Goal: Task Accomplishment & Management: Complete application form

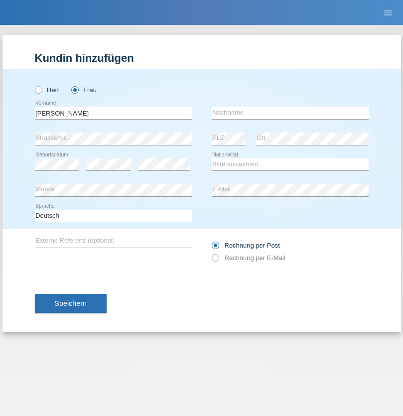
type input "[PERSON_NAME]"
click at [290, 113] on input "text" at bounding box center [290, 113] width 157 height 12
type input "Ramirez"
select select "DO"
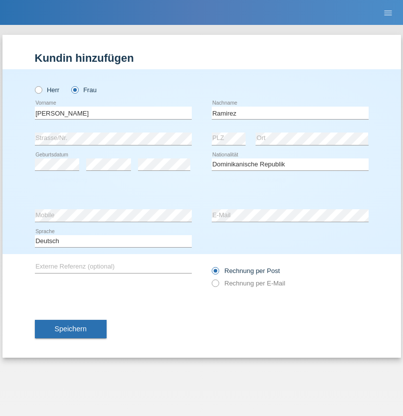
select select "C"
select select "30"
select select "10"
select select "2021"
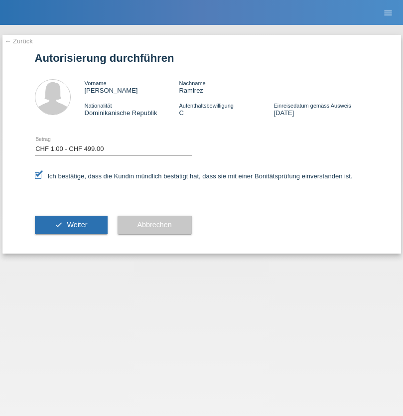
select select "1"
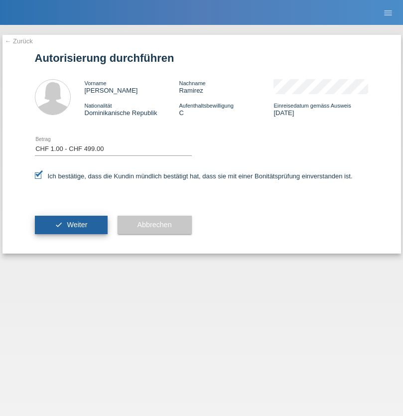
click at [71, 225] on span "Weiter" at bounding box center [77, 225] width 20 height 8
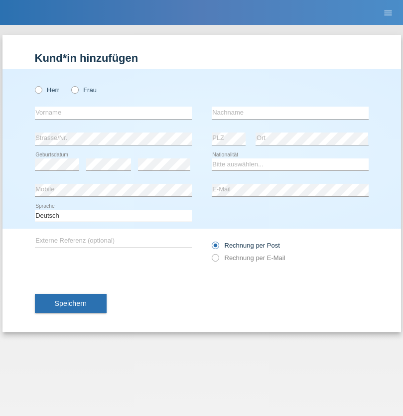
radio input "true"
click at [113, 113] on input "text" at bounding box center [113, 113] width 157 height 12
type input "[PERSON_NAME]"
click at [290, 113] on input "text" at bounding box center [290, 113] width 157 height 12
type input "Florin"
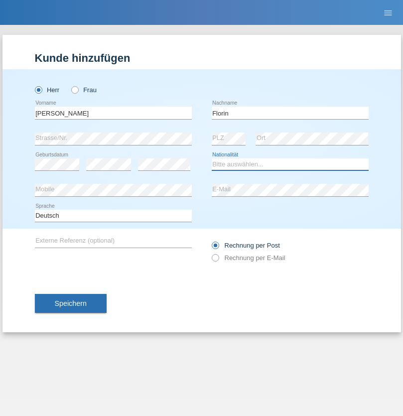
select select "RO"
select select "C"
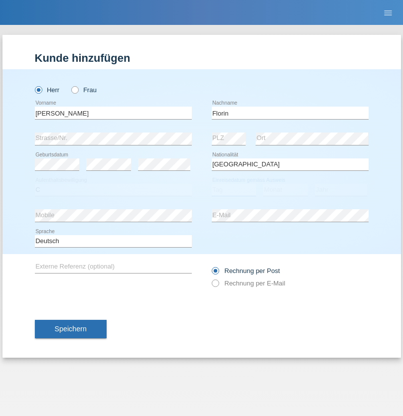
select select "29"
select select "02"
select select "2021"
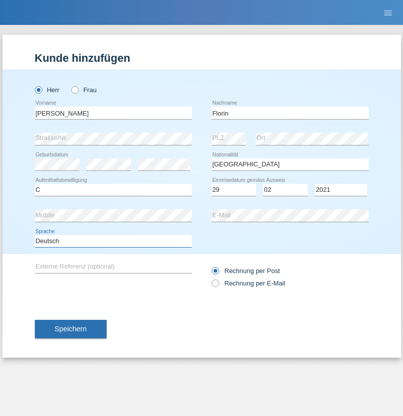
select select "en"
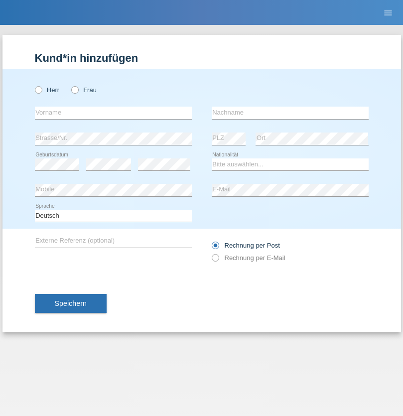
radio input "true"
click at [113, 113] on input "text" at bounding box center [113, 113] width 157 height 12
type input "Ruth"
click at [290, 113] on input "text" at bounding box center [290, 113] width 157 height 12
type input "Krebs"
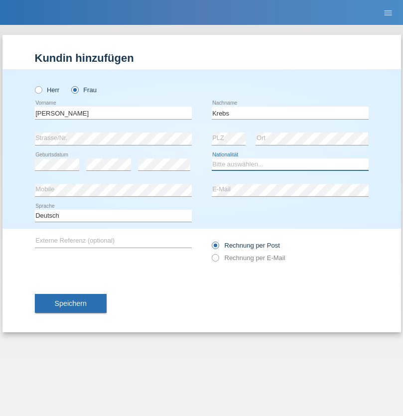
select select "CH"
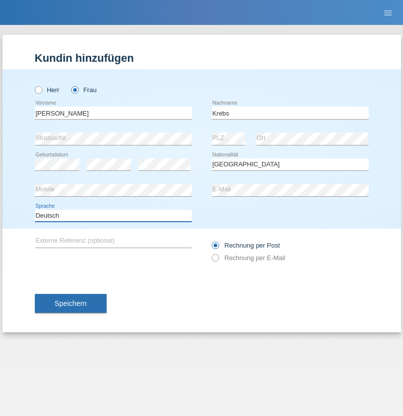
select select "en"
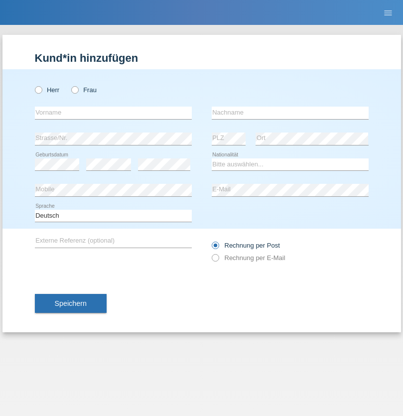
radio input "true"
click at [113, 113] on input "text" at bounding box center [113, 113] width 157 height 12
type input "Qovanaj"
click at [290, 113] on input "text" at bounding box center [290, 113] width 157 height 12
type input "Shaban"
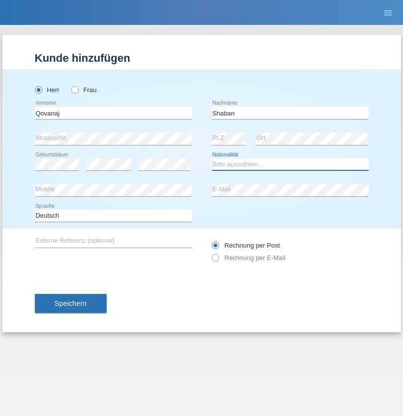
select select "CH"
radio input "true"
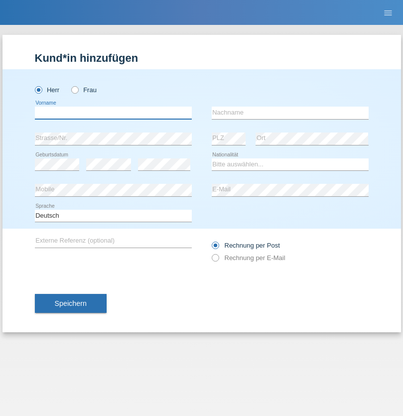
click at [113, 113] on input "text" at bounding box center [113, 113] width 157 height 12
type input "Marian"
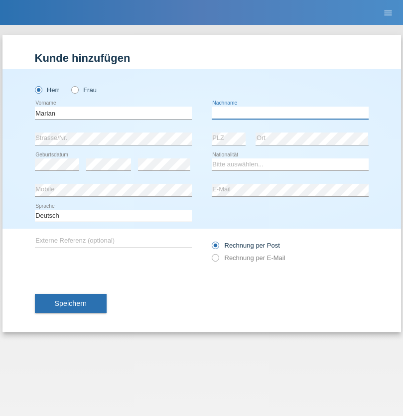
click at [290, 113] on input "text" at bounding box center [290, 113] width 157 height 12
type input "Matusa"
select select "RO"
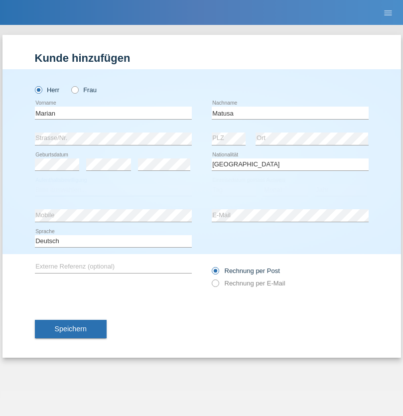
select select "C"
select select "01"
select select "06"
select select "2016"
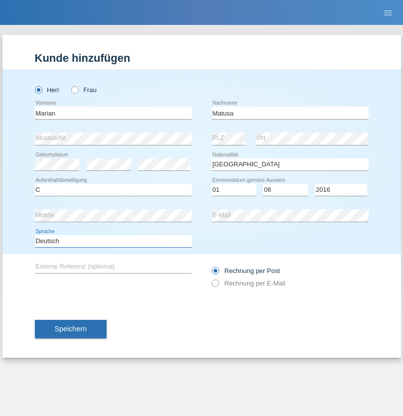
select select "en"
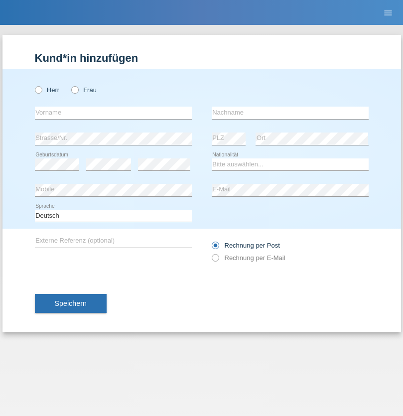
radio input "true"
click at [113, 113] on input "text" at bounding box center [113, 113] width 157 height 12
type input "Marco"
click at [290, 113] on input "text" at bounding box center [290, 113] width 157 height 12
type input "Weinlein"
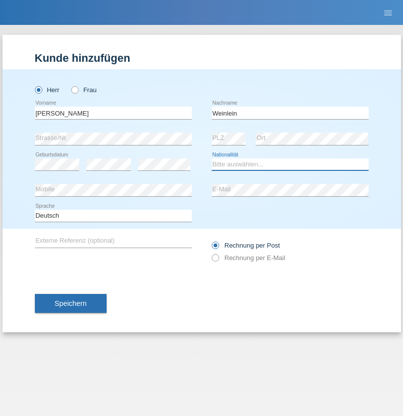
select select "CH"
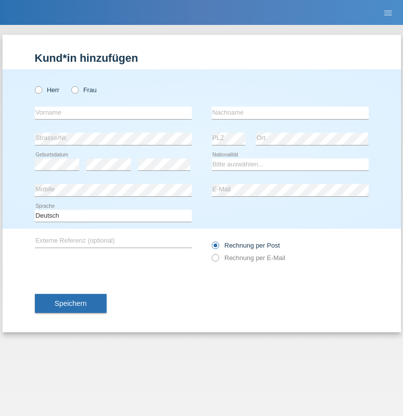
radio input "true"
click at [113, 113] on input "text" at bounding box center [113, 113] width 157 height 12
type input "Jashari lmeri"
click at [290, 113] on input "text" at bounding box center [290, 113] width 157 height 12
type input "Rabije"
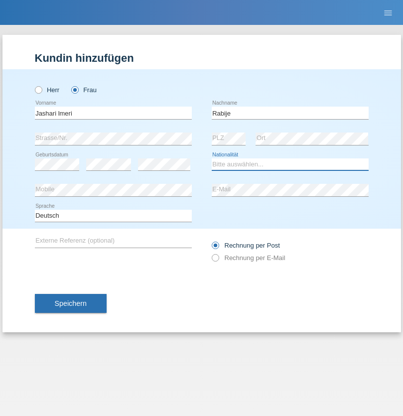
select select "CH"
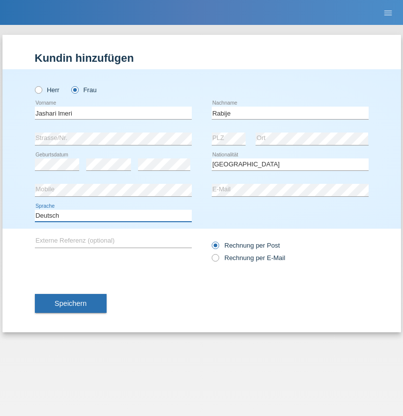
select select "en"
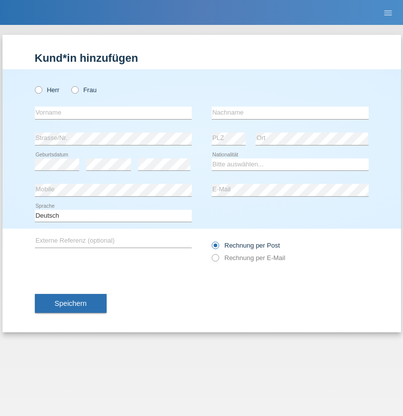
radio input "true"
click at [113, 113] on input "text" at bounding box center [113, 113] width 157 height 12
type input "firat"
click at [290, 113] on input "text" at bounding box center [290, 113] width 157 height 12
type input "kara"
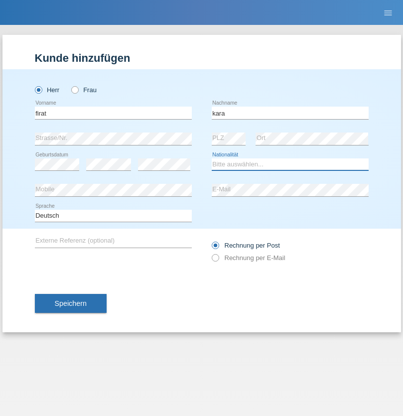
select select "CH"
radio input "true"
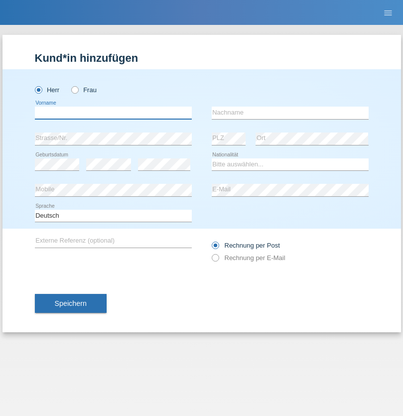
click at [113, 113] on input "text" at bounding box center [113, 113] width 157 height 12
type input "Gigov"
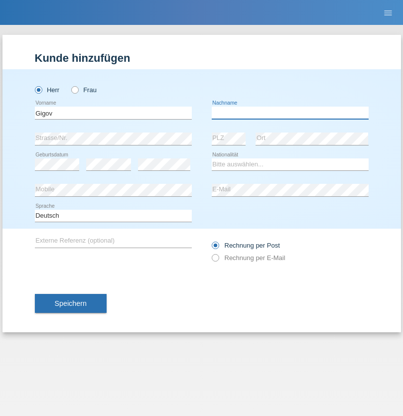
click at [290, 113] on input "text" at bounding box center [290, 113] width 157 height 12
type input "Zhan"
select select "BG"
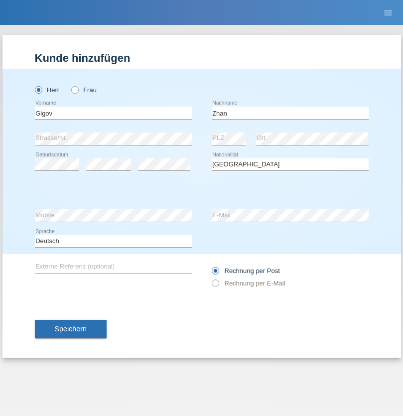
select select "C"
select select "23"
select select "10"
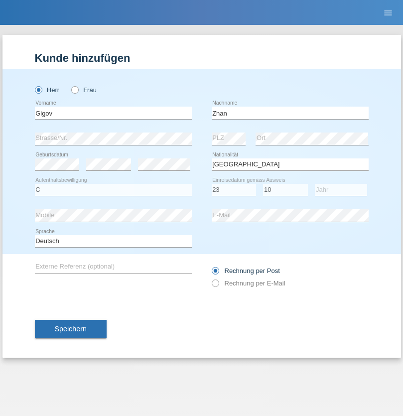
select select "2021"
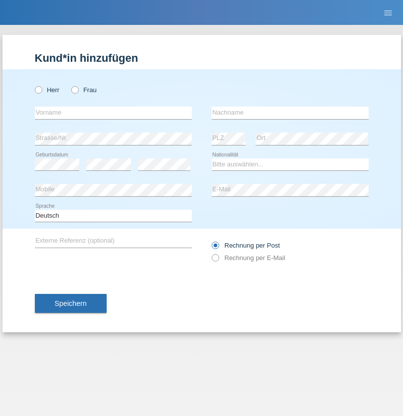
radio input "true"
click at [113, 113] on input "text" at bounding box center [113, 113] width 157 height 12
type input "Amand"
click at [290, 113] on input "text" at bounding box center [290, 113] width 157 height 12
type input "Pires"
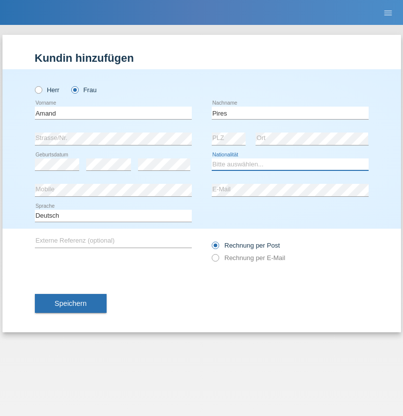
select select "CH"
radio input "true"
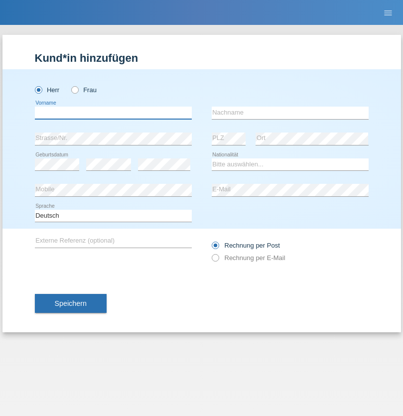
click at [113, 113] on input "text" at bounding box center [113, 113] width 157 height 12
type input "Anwar"
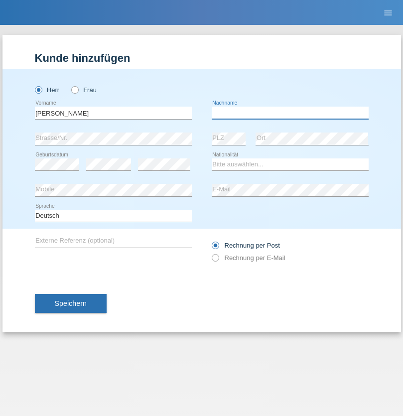
click at [290, 113] on input "text" at bounding box center [290, 113] width 157 height 12
type input "Saidi"
select select "CH"
radio input "true"
click at [113, 113] on input "text" at bounding box center [113, 113] width 157 height 12
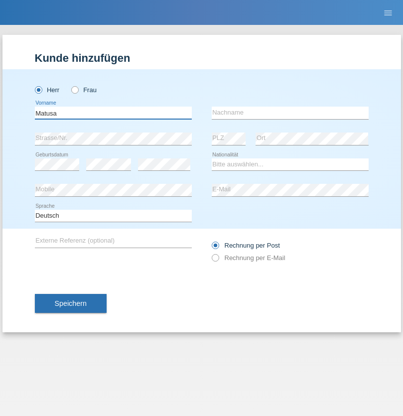
type input "Matusa"
click at [290, 113] on input "text" at bounding box center [290, 113] width 157 height 12
type input "Marian valentin"
select select "OM"
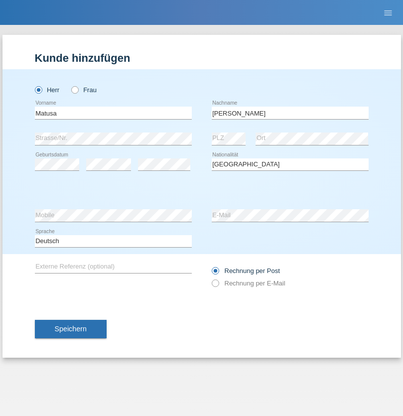
select select "C"
select select "01"
select select "06"
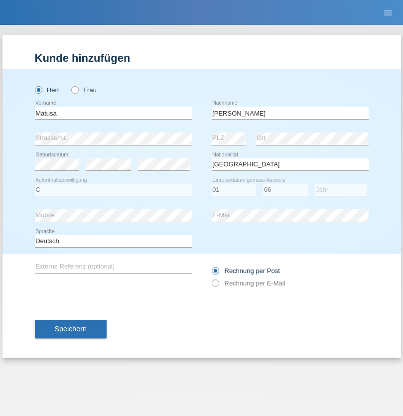
select select "2016"
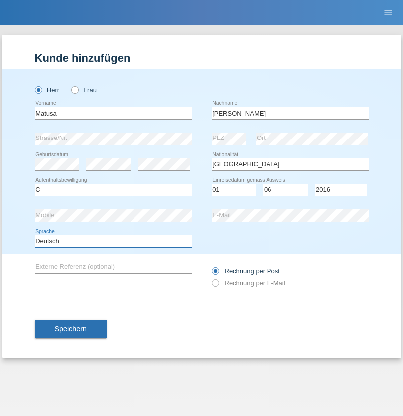
select select "en"
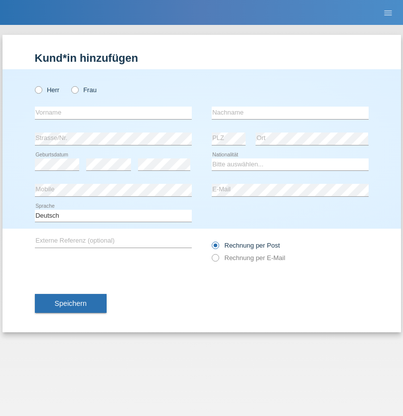
radio input "true"
click at [113, 113] on input "text" at bounding box center [113, 113] width 157 height 12
type input "Edinson Maurício"
click at [290, 113] on input "text" at bounding box center [290, 113] width 157 height 12
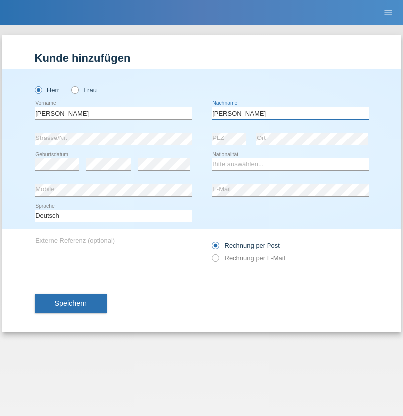
type input "Branquinho Alexander"
select select "PT"
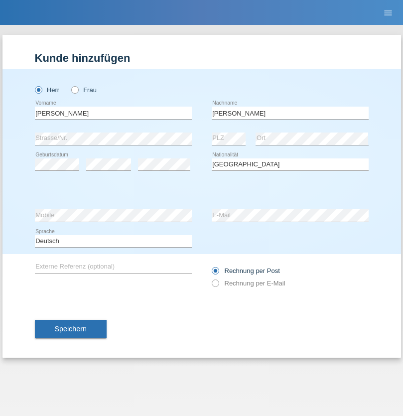
select select "C"
select select "23"
select select "08"
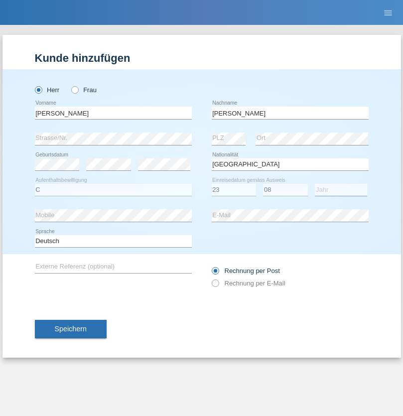
select select "2021"
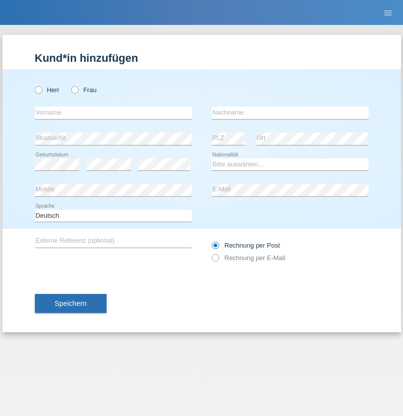
radio input "true"
click at [113, 113] on input "text" at bounding box center [113, 113] width 157 height 12
type input "[PERSON_NAME]"
click at [290, 113] on input "text" at bounding box center [290, 113] width 157 height 12
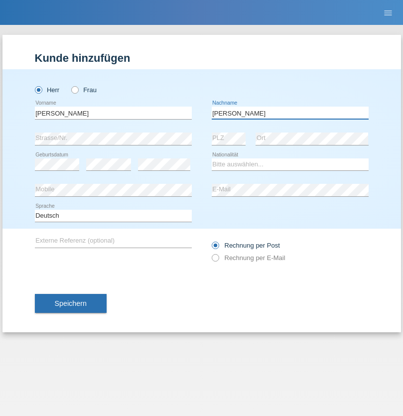
type input "[PERSON_NAME]"
select select "CH"
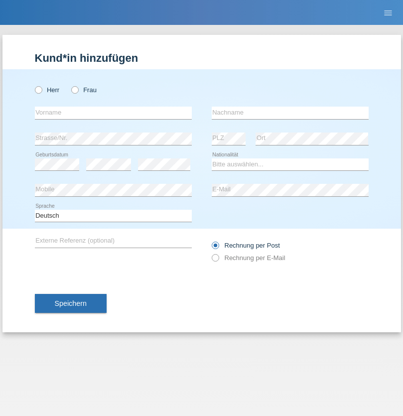
radio input "true"
click at [113, 113] on input "text" at bounding box center [113, 113] width 157 height 12
type input "Szilvia"
click at [290, 113] on input "text" at bounding box center [290, 113] width 157 height 12
type input "Olakh"
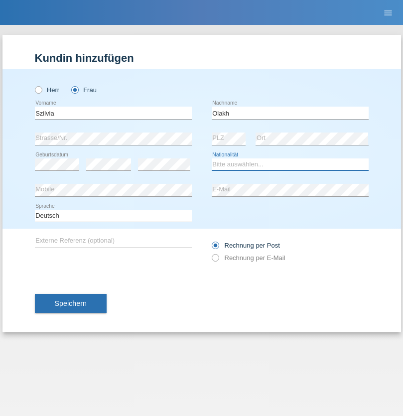
select select "UA"
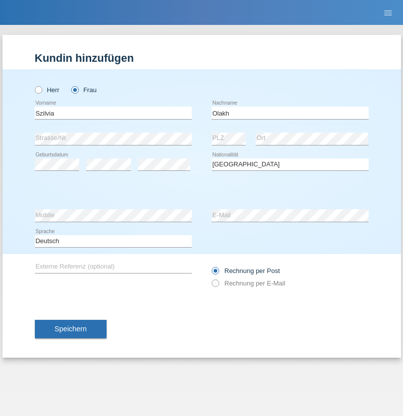
select select "C"
select select "15"
select select "09"
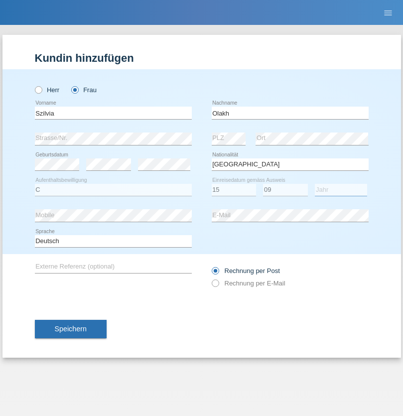
select select "2021"
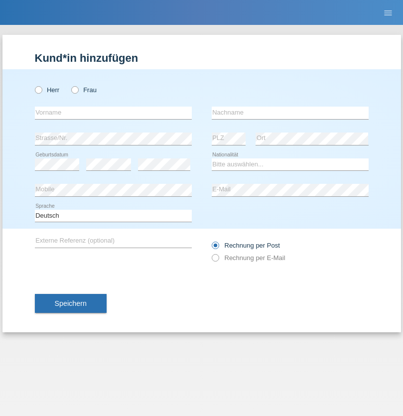
radio input "true"
click at [113, 113] on input "text" at bounding box center [113, 113] width 157 height 12
type input "Asrit"
click at [290, 113] on input "text" at bounding box center [290, 113] width 157 height 12
type input "Kupa"
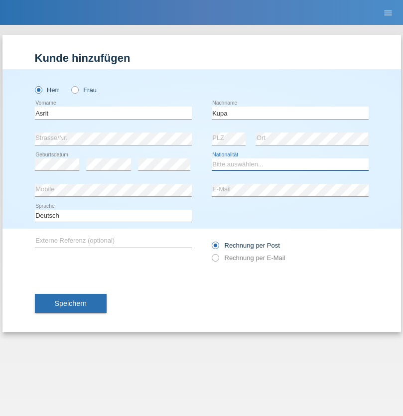
select select "MK"
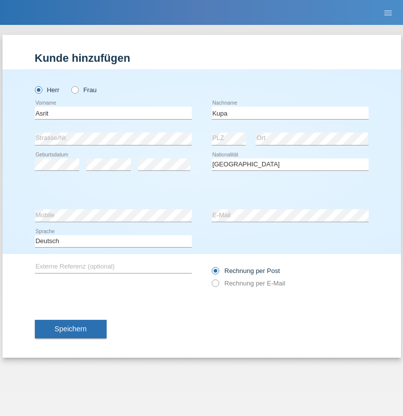
select select "C"
select select "27"
select select "05"
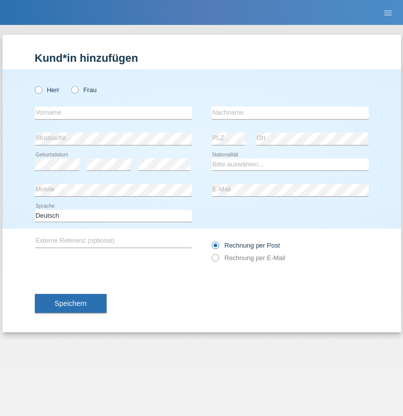
radio input "true"
click at [113, 113] on input "text" at bounding box center [113, 113] width 157 height 12
type input "Ibrahim"
click at [290, 113] on input "text" at bounding box center [290, 113] width 157 height 12
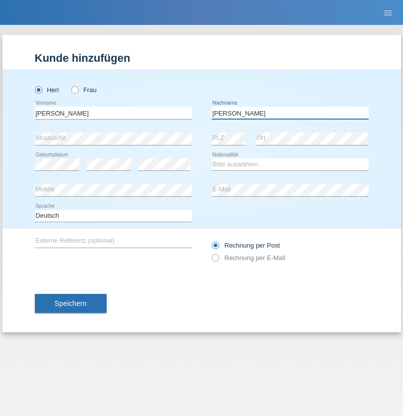
type input "Abbas"
select select "SY"
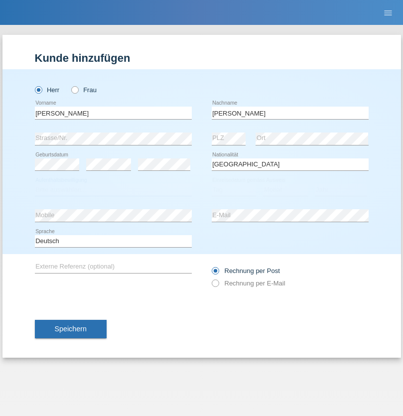
select select "C"
select select "15"
select select "09"
select select "2021"
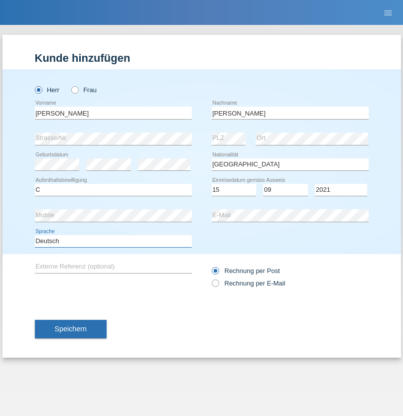
select select "en"
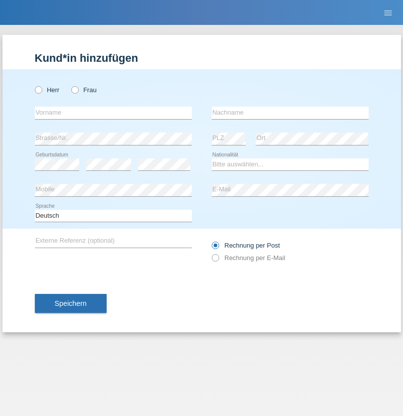
radio input "true"
select select "CH"
radio input "true"
click at [113, 113] on input "text" at bounding box center [113, 113] width 157 height 12
type input "[PERSON_NAME]"
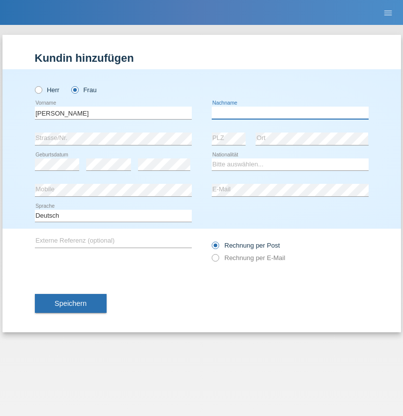
click at [290, 113] on input "text" at bounding box center [290, 113] width 157 height 12
type input "Bacic"
select select "CH"
